Goal: Use online tool/utility: Utilize a website feature to perform a specific function

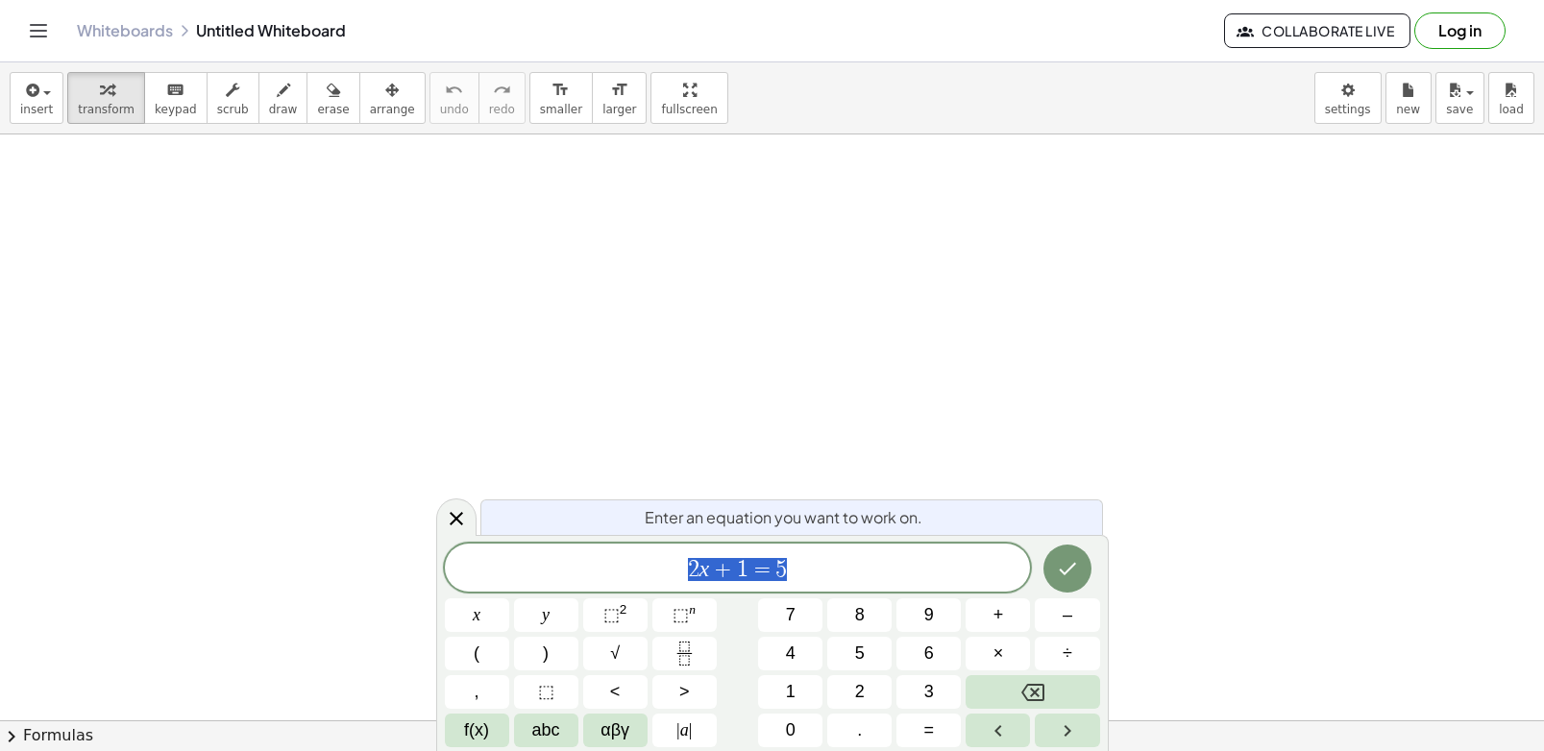
drag, startPoint x: 847, startPoint y: 570, endPoint x: 574, endPoint y: 576, distance: 273.0
click at [574, 576] on span "2 x + 1 = 5" at bounding box center [738, 569] width 586 height 27
click at [451, 534] on div at bounding box center [456, 517] width 40 height 37
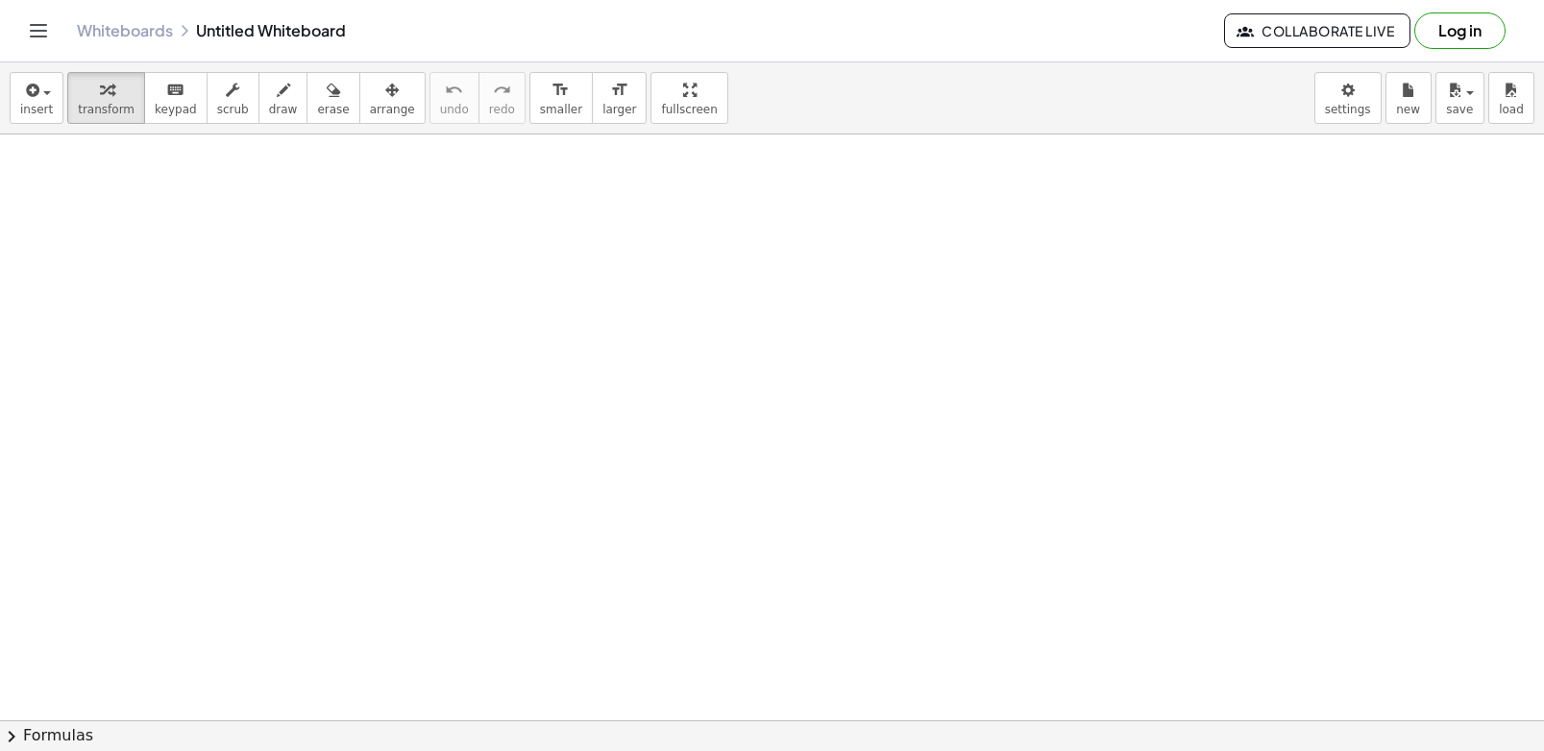
drag, startPoint x: 564, startPoint y: 299, endPoint x: 759, endPoint y: 455, distance: 249.6
click at [269, 110] on span "draw" at bounding box center [283, 109] width 29 height 13
drag, startPoint x: 268, startPoint y: 180, endPoint x: 284, endPoint y: 491, distance: 311.8
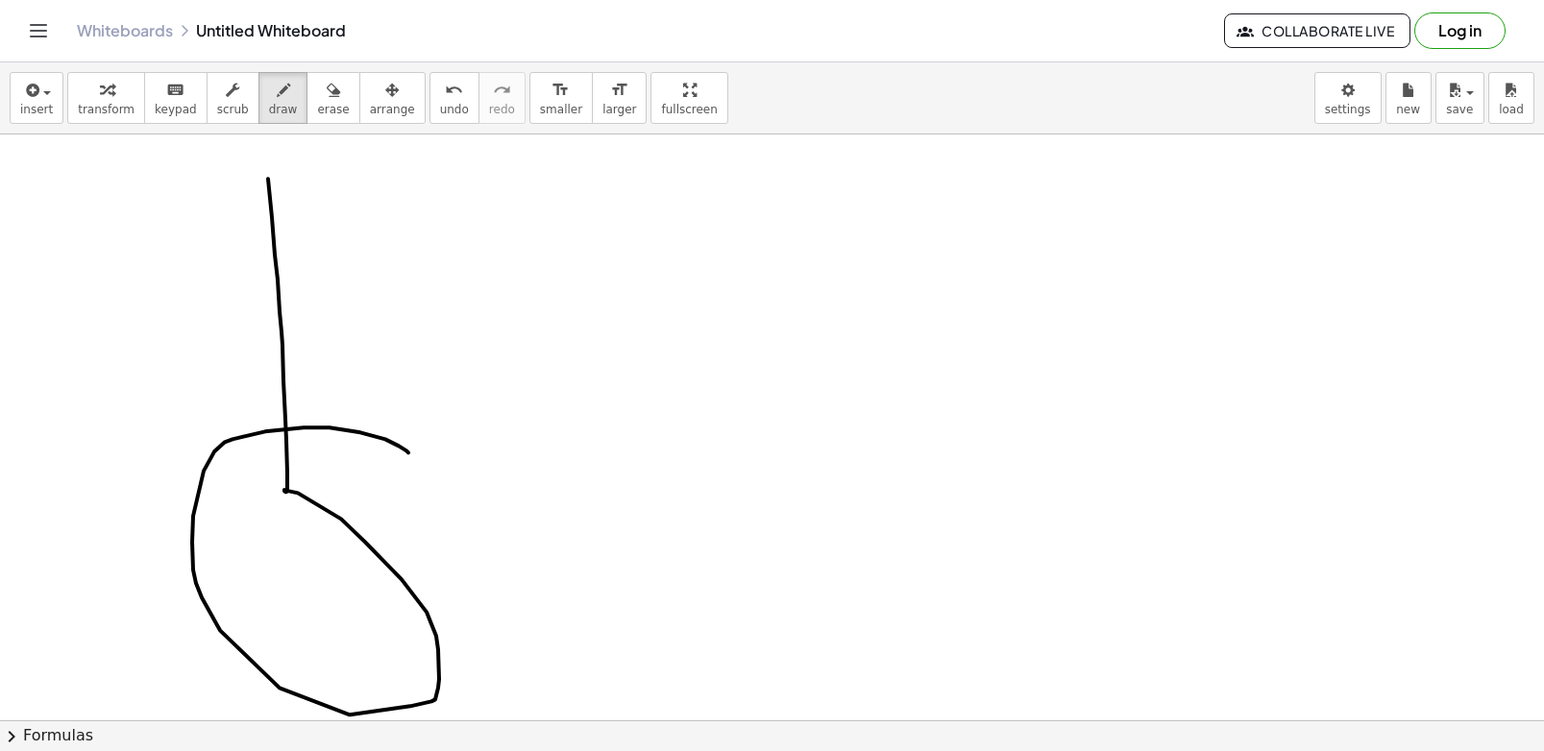
drag, startPoint x: 284, startPoint y: 491, endPoint x: 471, endPoint y: 675, distance: 261.6
click at [436, 114] on button "undo undo" at bounding box center [455, 98] width 50 height 52
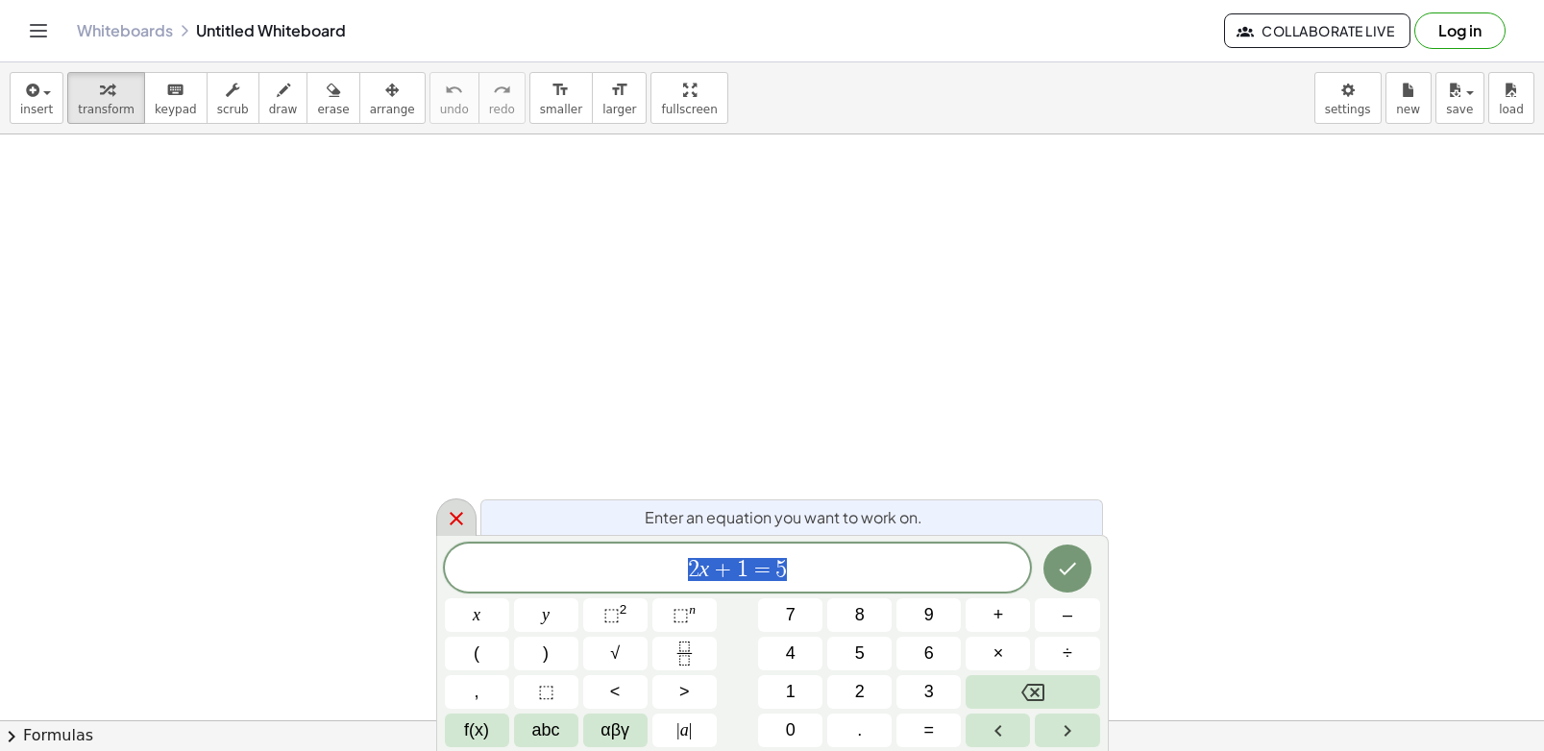
click at [456, 524] on icon at bounding box center [456, 518] width 23 height 23
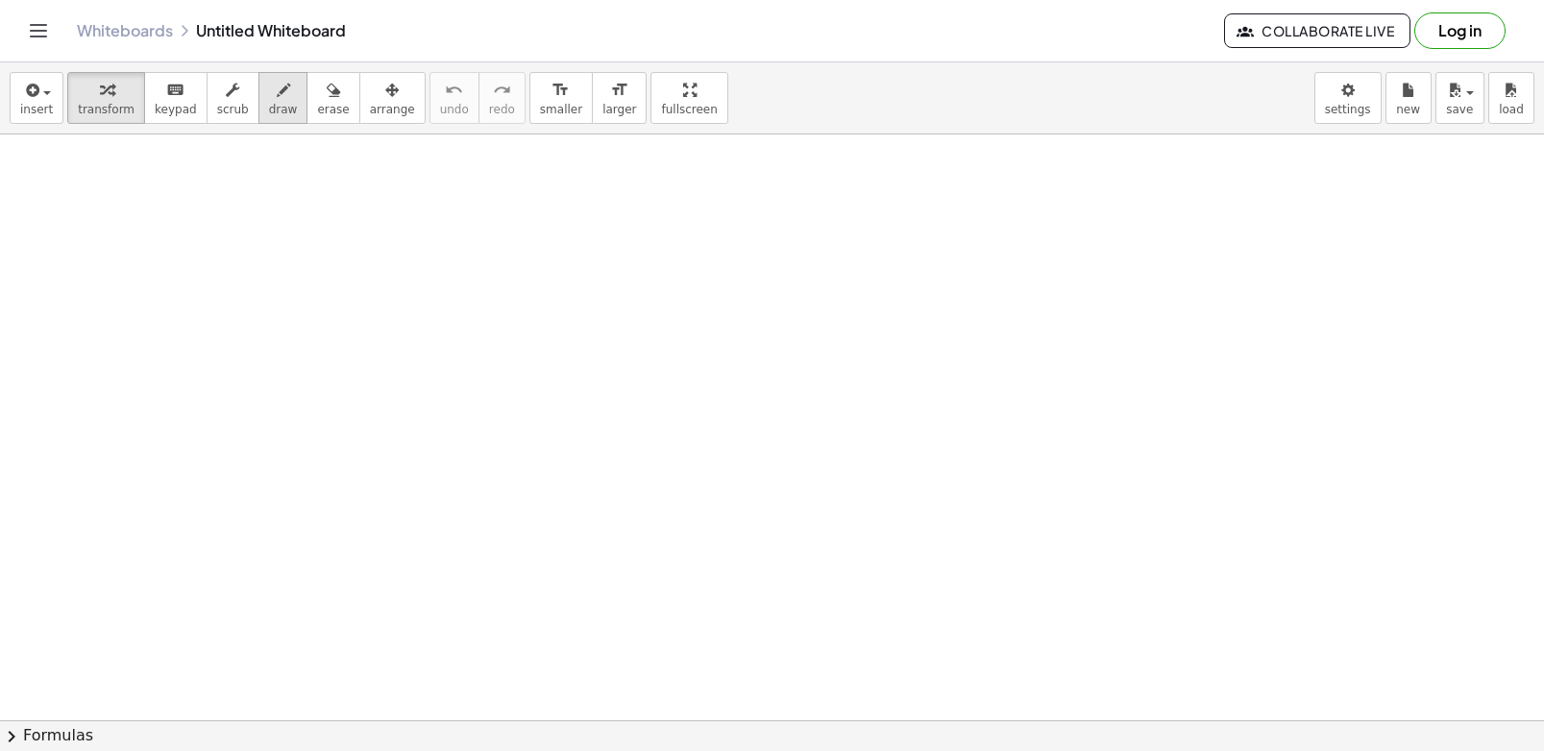
click at [278, 78] on button "draw" at bounding box center [283, 98] width 50 height 52
